Goal: Use online tool/utility: Utilize a website feature to perform a specific function

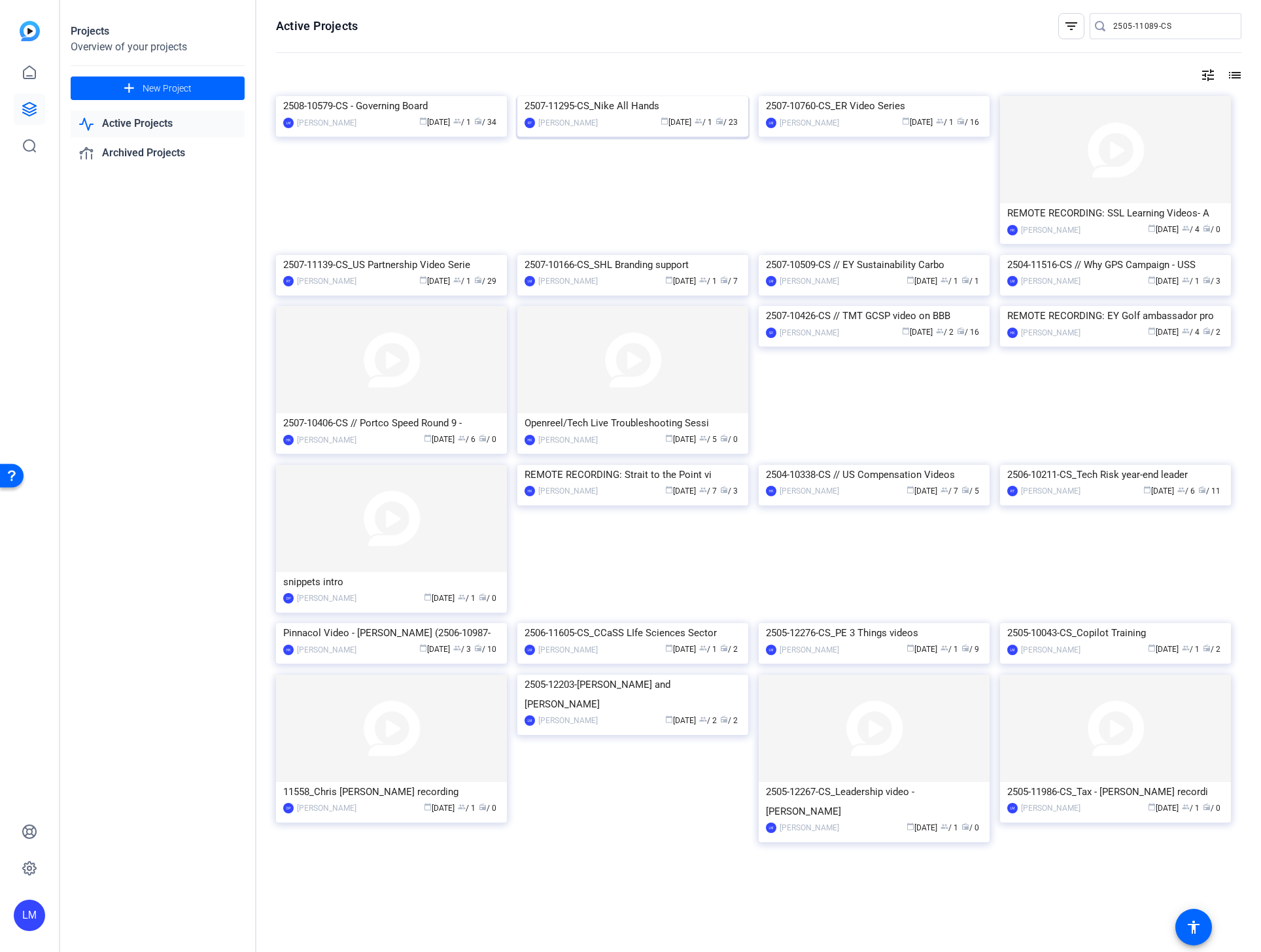
click at [599, 116] on div "2507-11295-CS_Nike All Hands" at bounding box center [633, 105] width 216 height 19
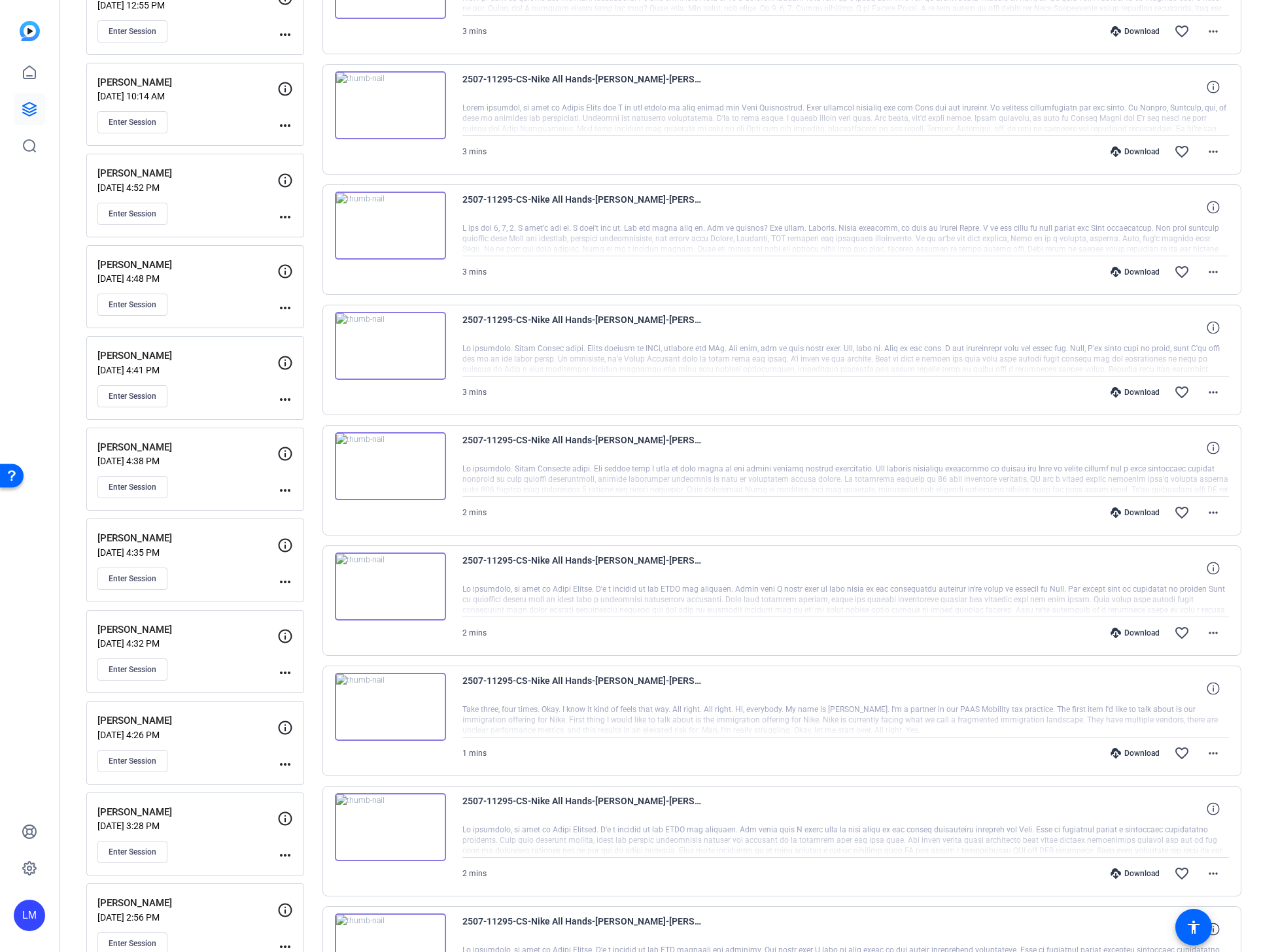
scroll to position [231, 0]
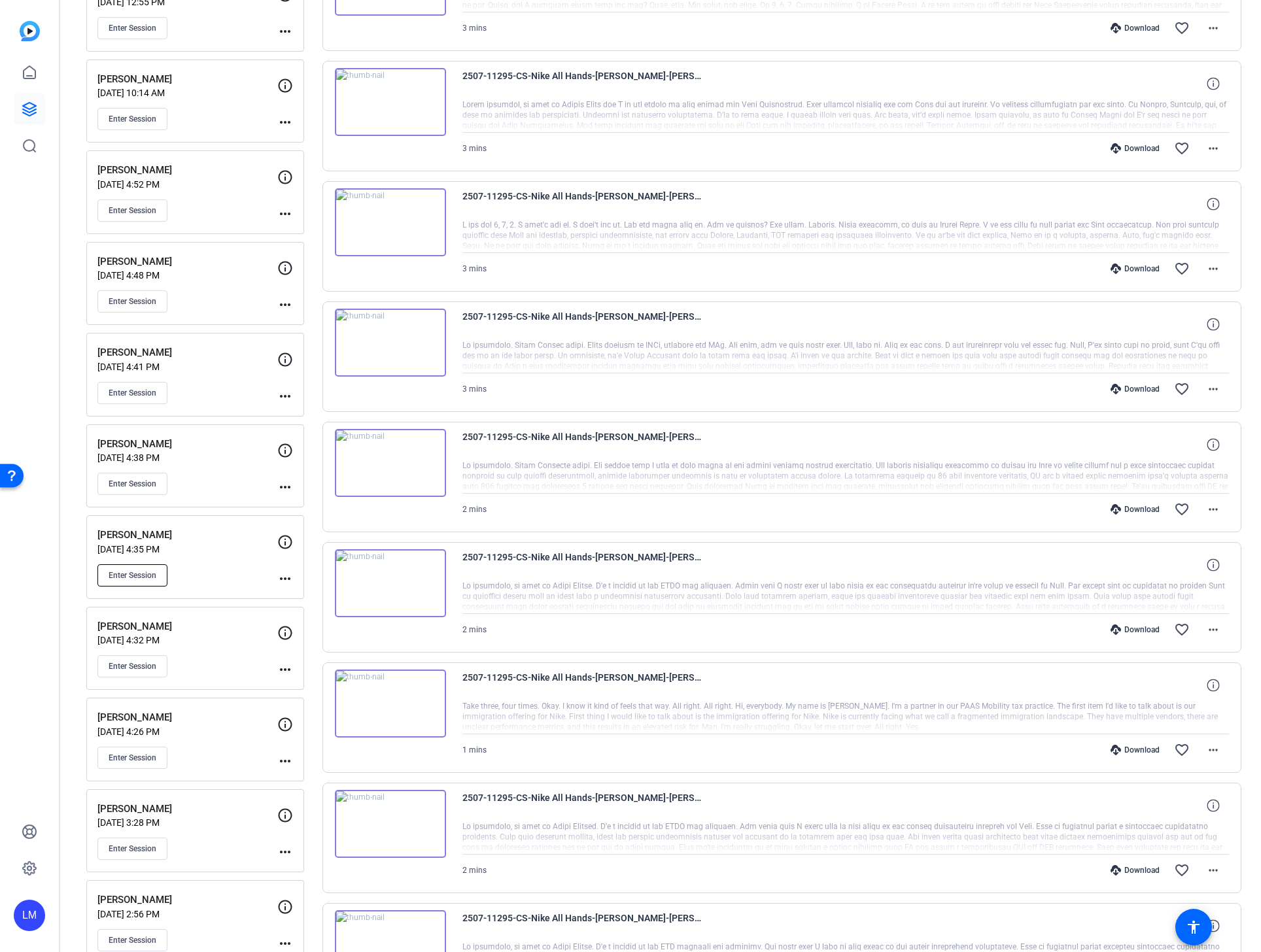
click at [119, 576] on span "Enter Session" at bounding box center [132, 576] width 47 height 10
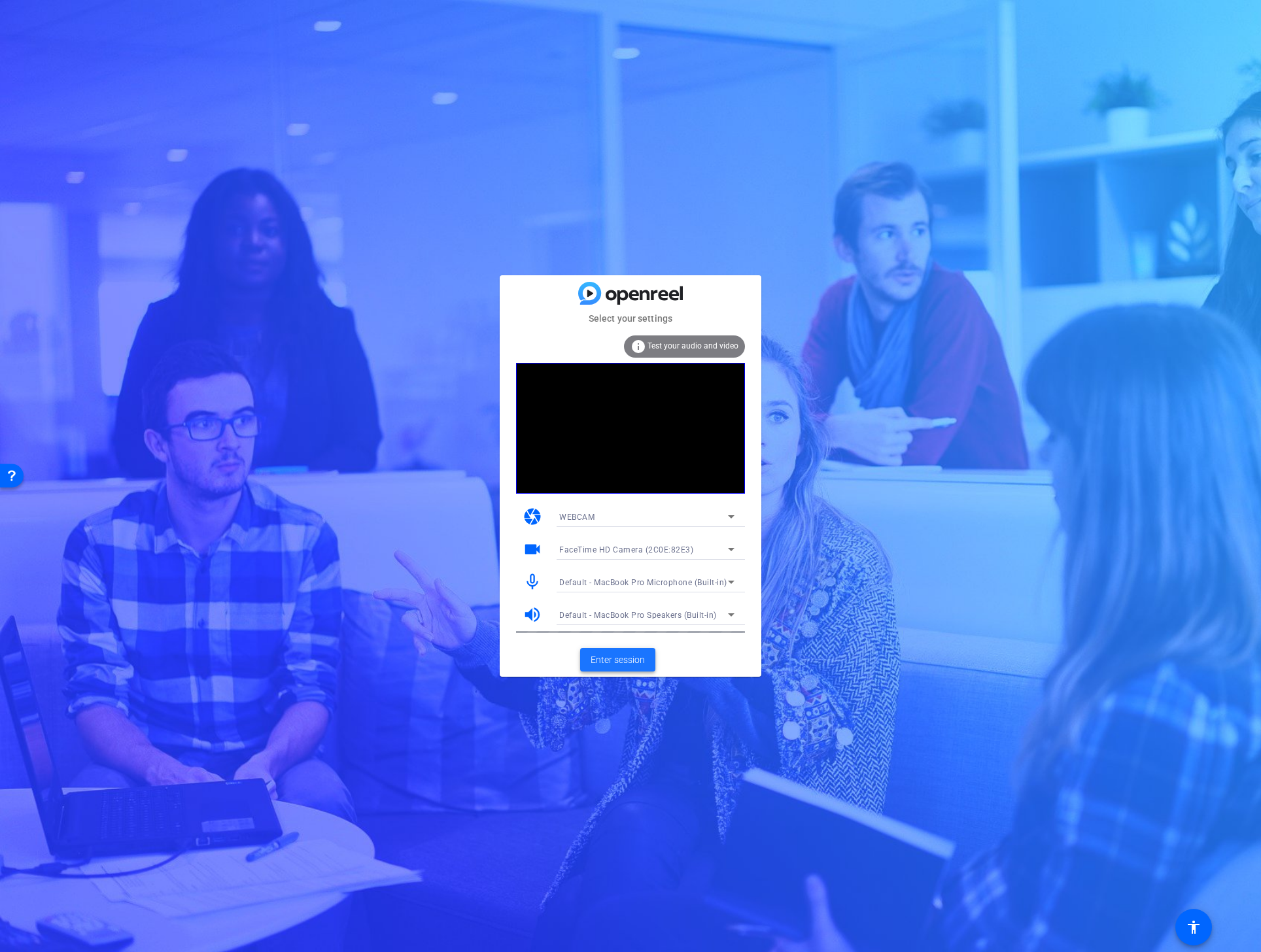
click at [620, 657] on span "Enter session" at bounding box center [617, 660] width 54 height 14
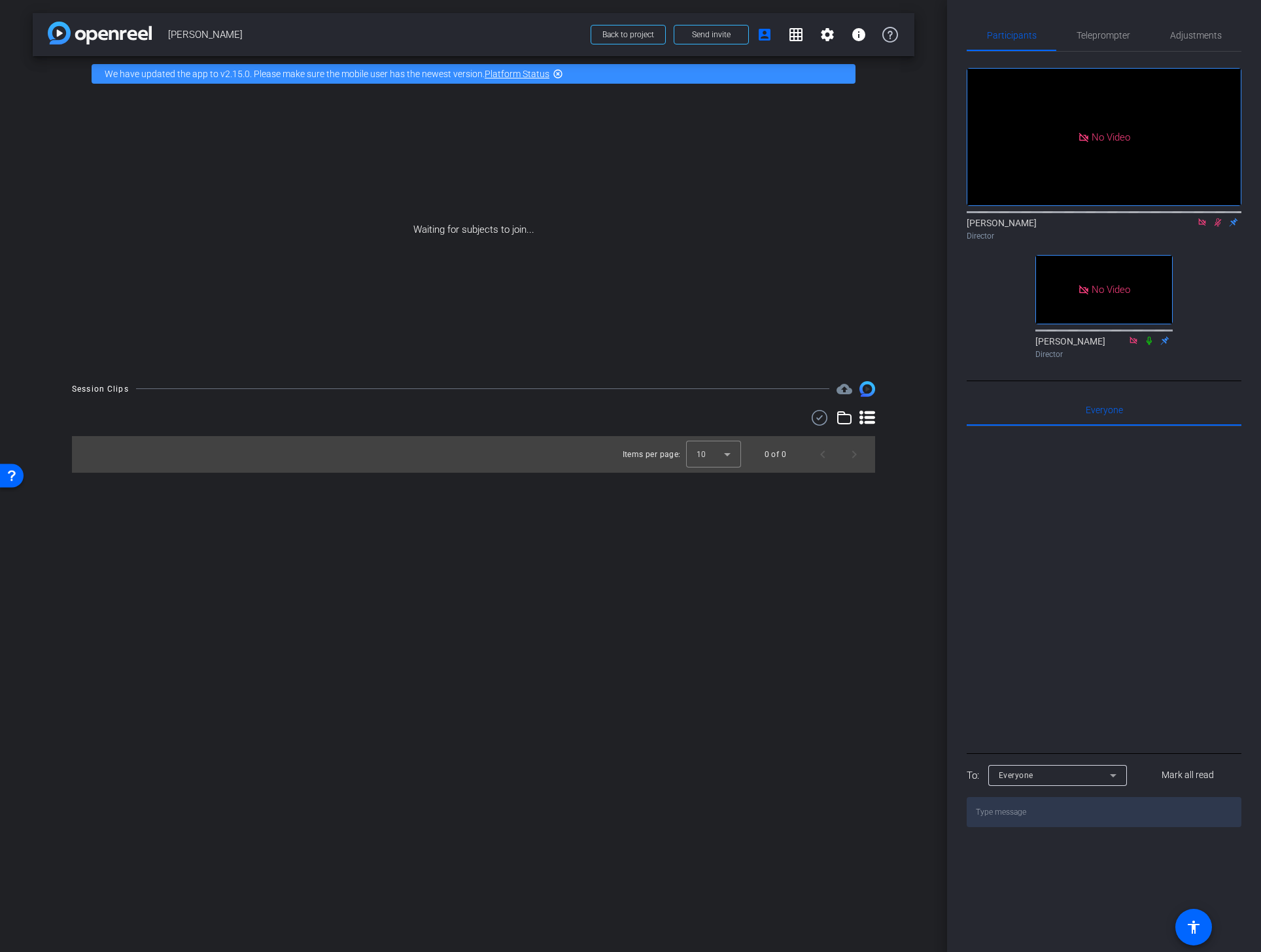
click at [1215, 227] on icon at bounding box center [1218, 222] width 10 height 9
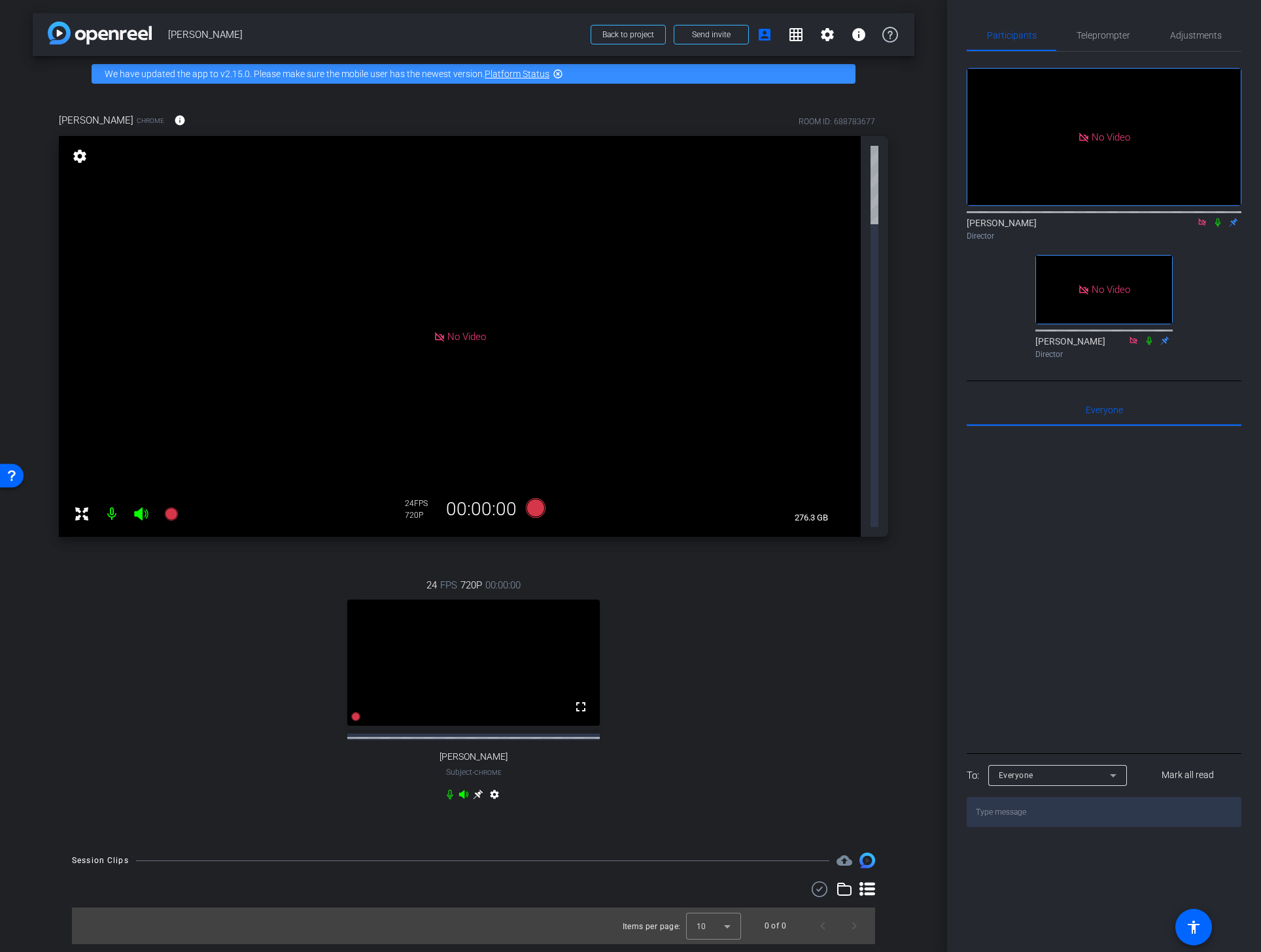
click at [493, 789] on mat-icon "settings" at bounding box center [494, 797] width 16 height 16
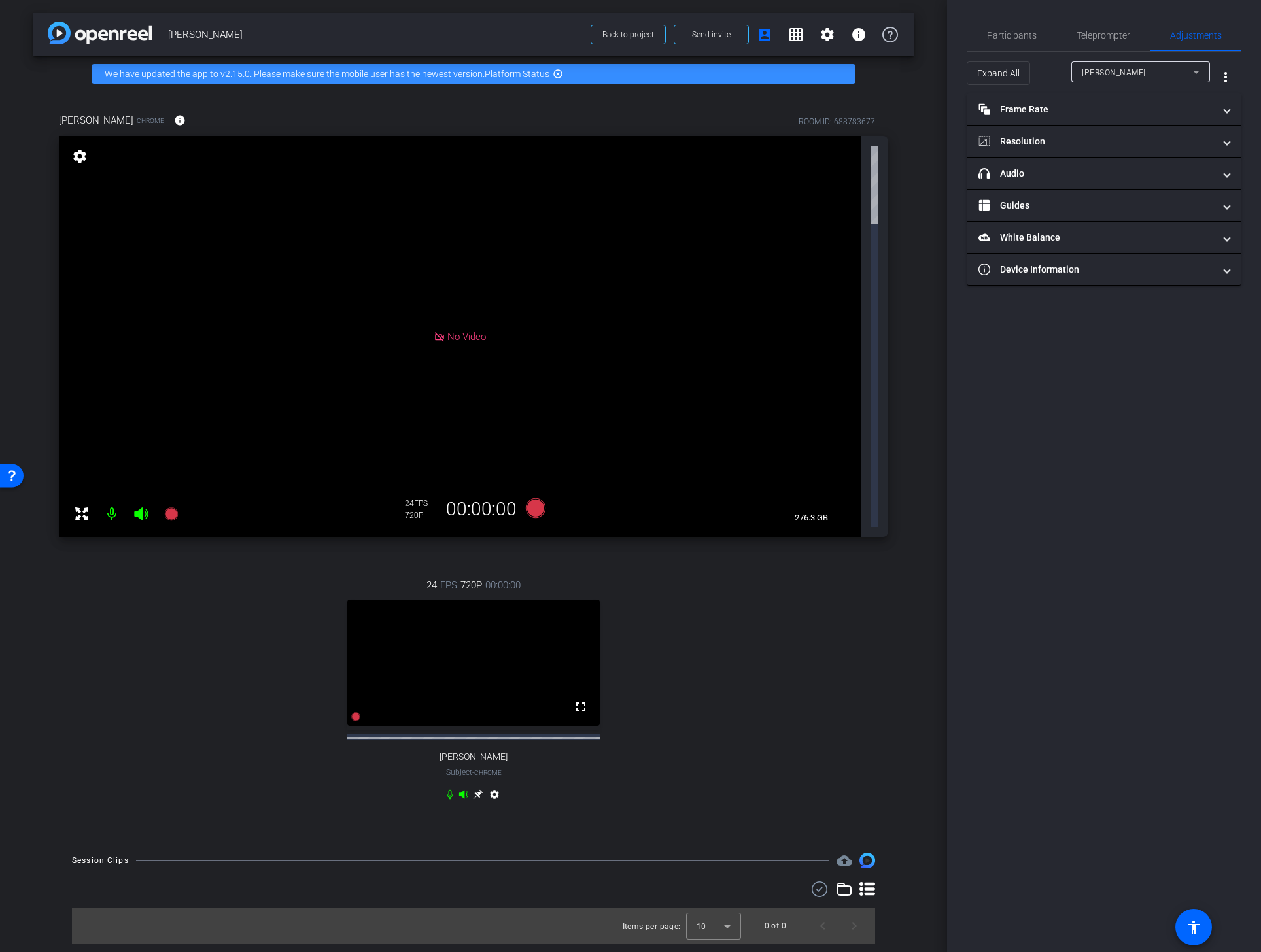
click at [493, 789] on mat-icon "settings" at bounding box center [494, 797] width 16 height 16
click at [1071, 113] on mat-panel-title "Frame Rate Frame Rate" at bounding box center [1096, 109] width 236 height 14
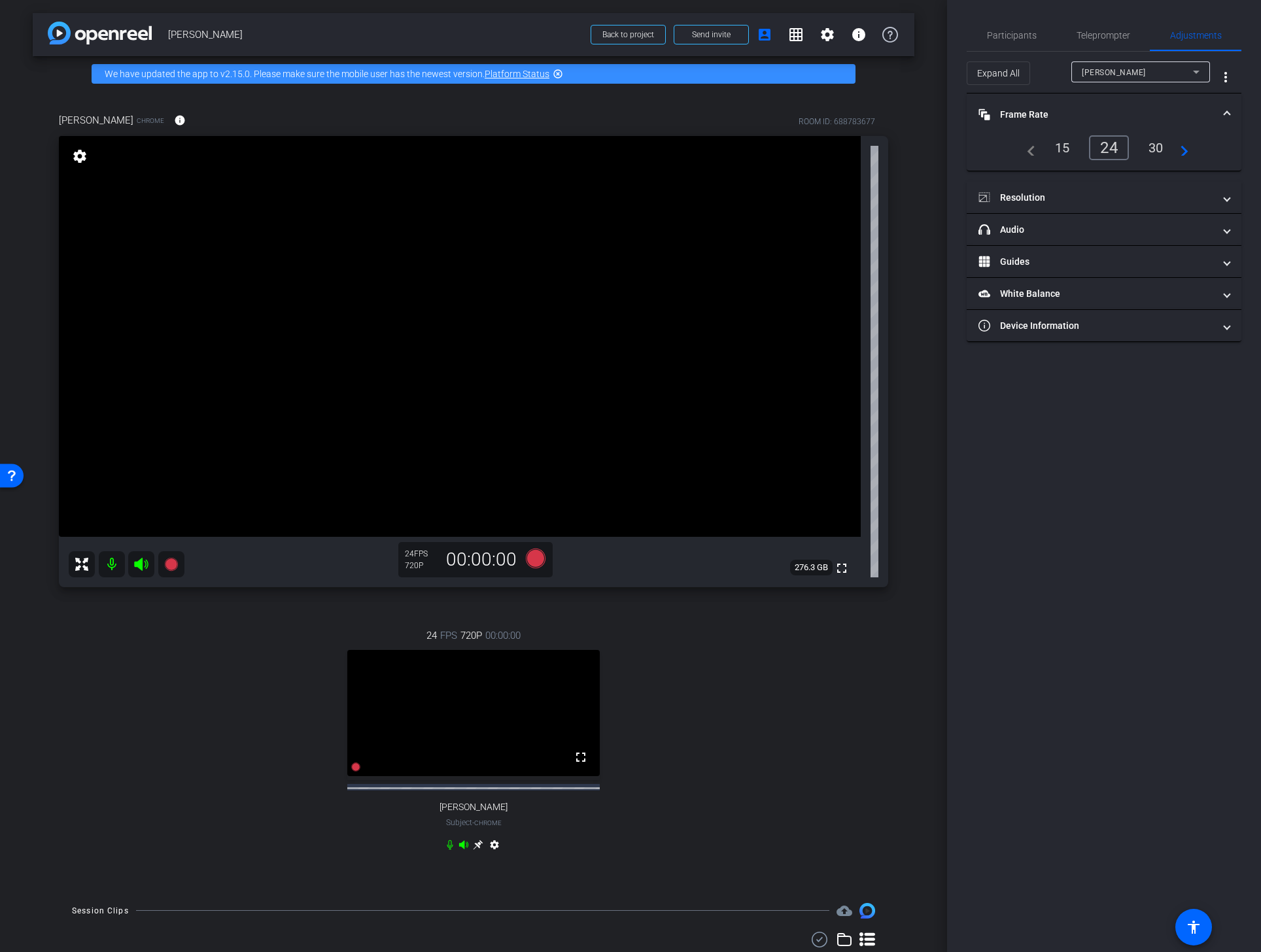
click at [1155, 151] on div "30" at bounding box center [1156, 148] width 35 height 22
click at [1134, 196] on mat-panel-title "Resolution" at bounding box center [1096, 198] width 236 height 14
click at [1119, 236] on div "1080" at bounding box center [1115, 236] width 49 height 22
click at [476, 850] on icon at bounding box center [478, 844] width 10 height 10
click at [1015, 31] on span "Participants" at bounding box center [1012, 35] width 50 height 9
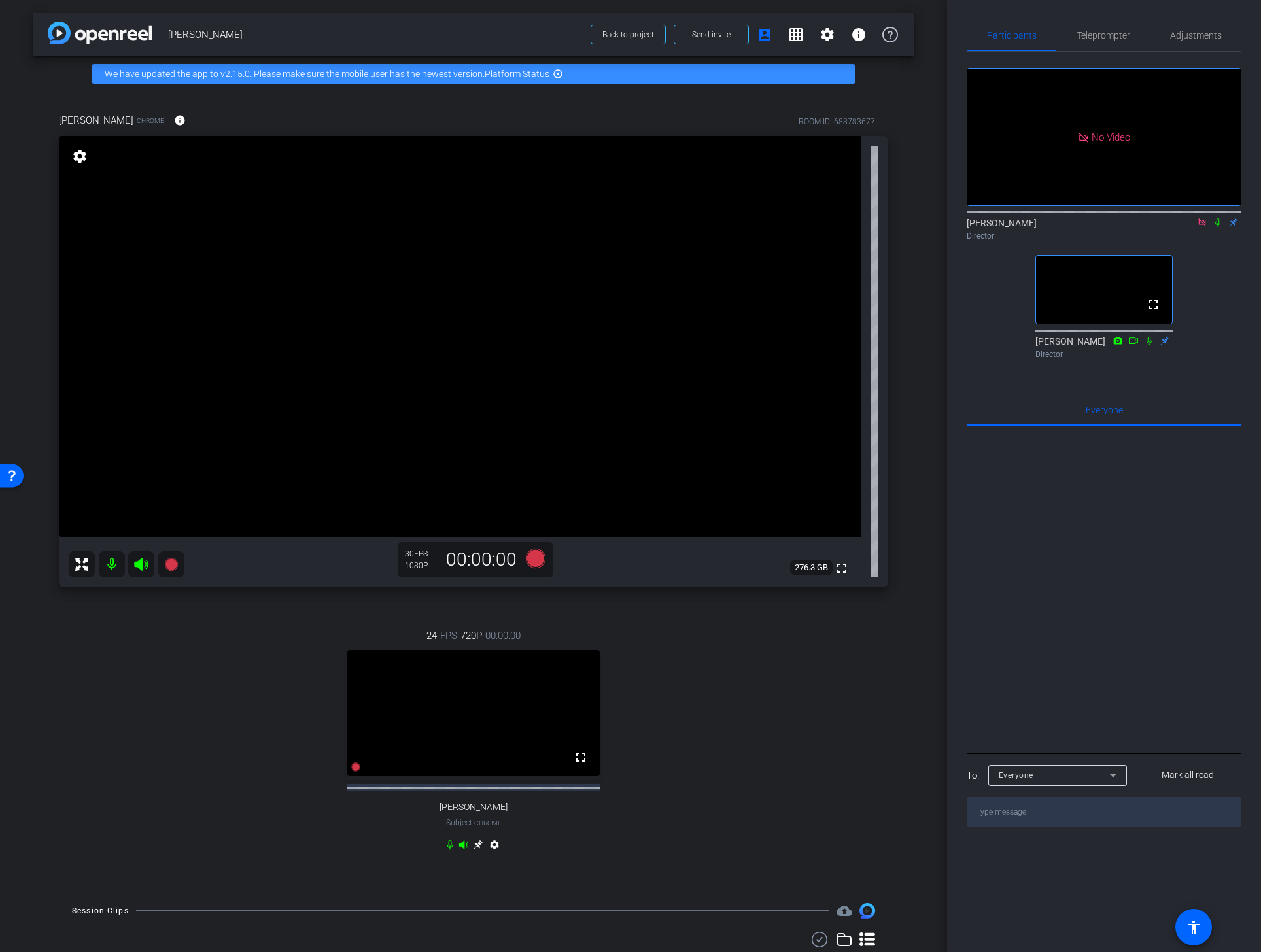
click at [1220, 218] on icon at bounding box center [1218, 222] width 10 height 9
click at [1216, 218] on icon at bounding box center [1218, 222] width 10 height 9
click at [1218, 230] on div "Director" at bounding box center [1104, 236] width 275 height 12
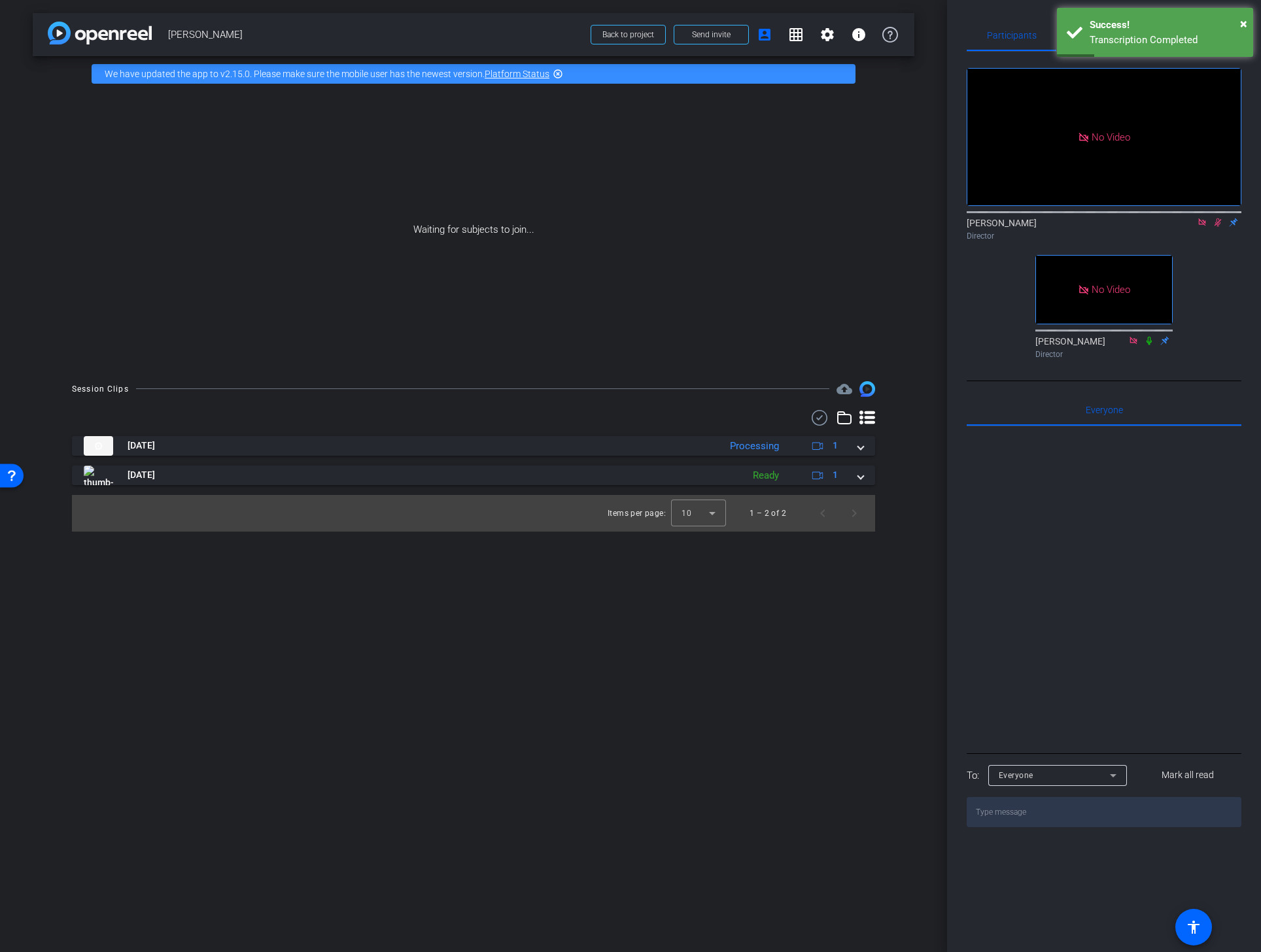
click at [1215, 218] on icon at bounding box center [1218, 222] width 10 height 9
